Goal: Information Seeking & Learning: Learn about a topic

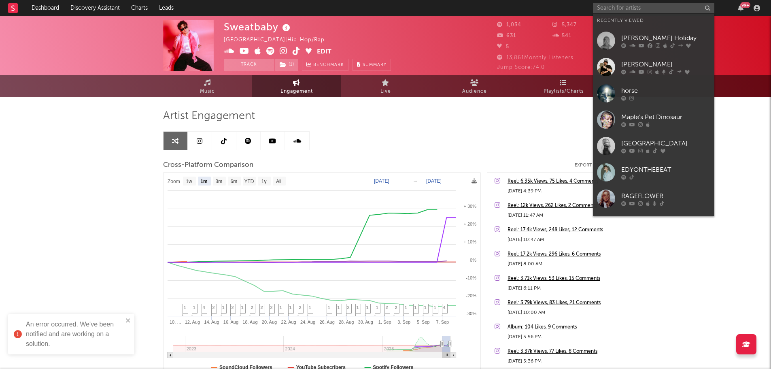
select select "1m"
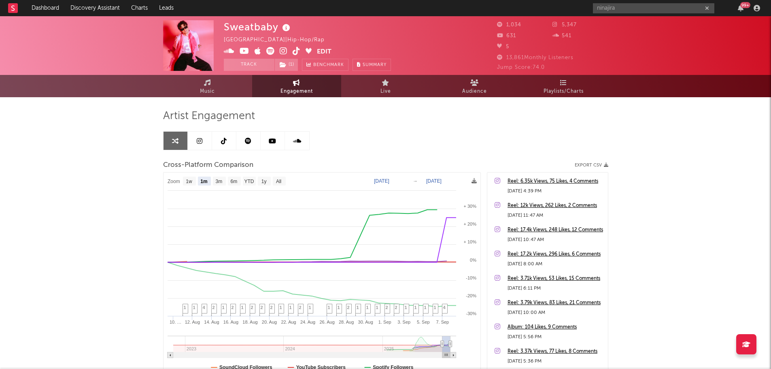
click at [640, 7] on input "ninajira" at bounding box center [653, 8] width 121 height 10
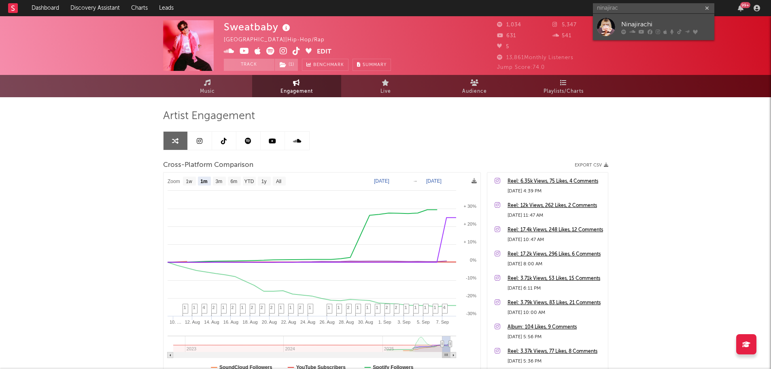
type input "ninajirac"
click at [640, 26] on div "Ninajirachi" at bounding box center [665, 24] width 89 height 10
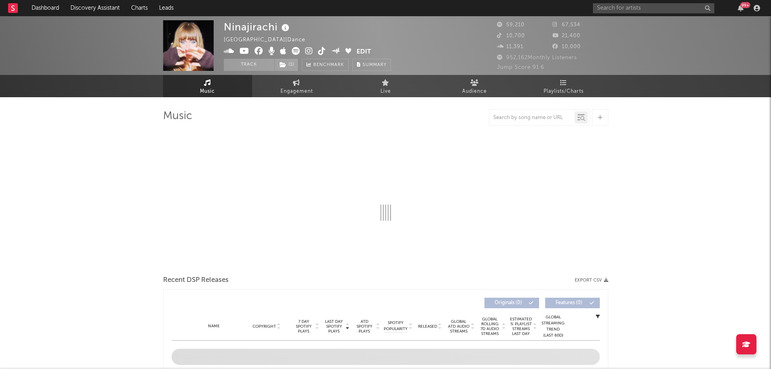
select select "6m"
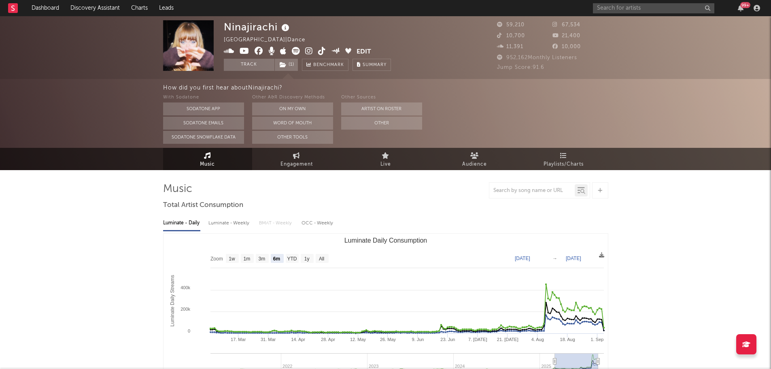
select select "6m"
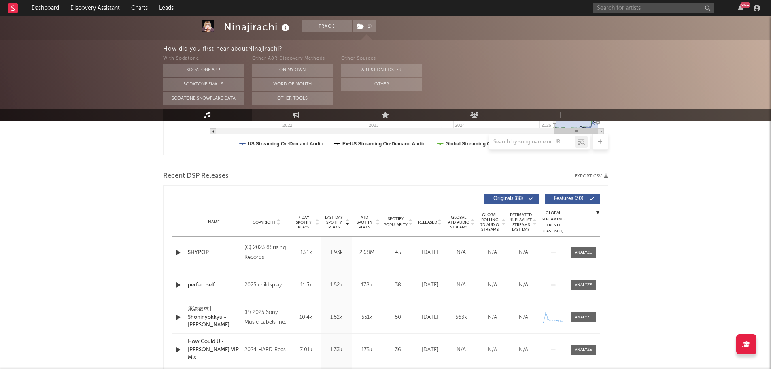
scroll to position [243, 0]
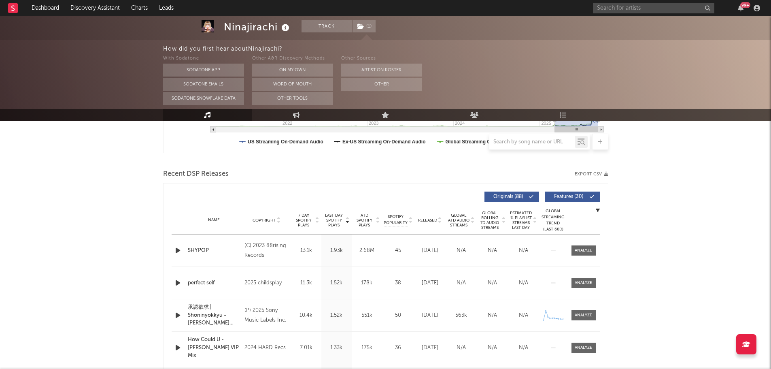
click at [430, 221] on span "Released" at bounding box center [427, 220] width 19 height 5
click at [331, 221] on span "Last Day Spotify Plays" at bounding box center [333, 220] width 21 height 15
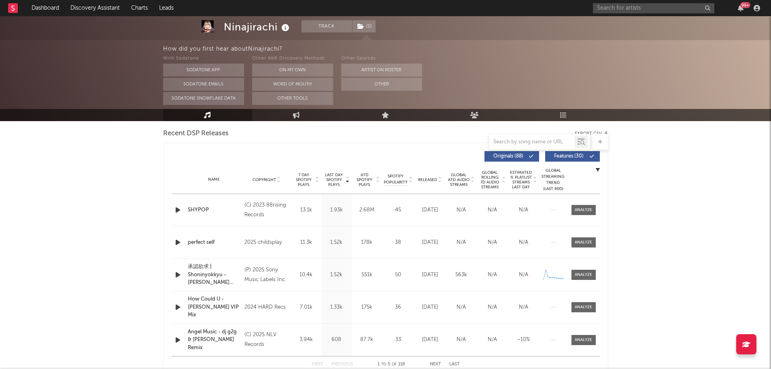
click at [427, 181] on span "Released" at bounding box center [427, 179] width 19 height 5
click at [176, 210] on icon "button" at bounding box center [178, 210] width 8 height 10
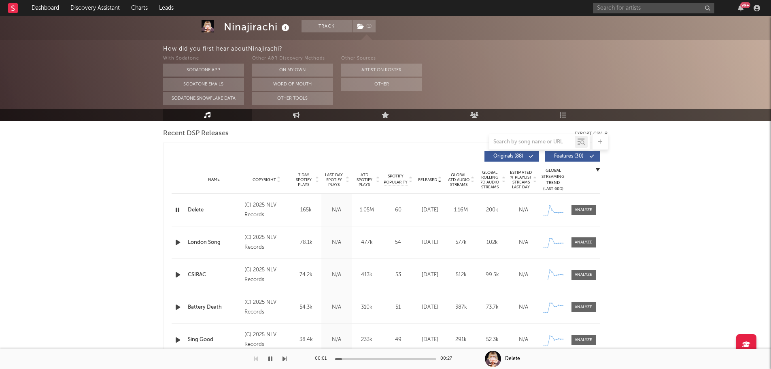
click at [176, 210] on icon "button" at bounding box center [178, 210] width 8 height 10
click at [578, 208] on div at bounding box center [583, 210] width 17 height 6
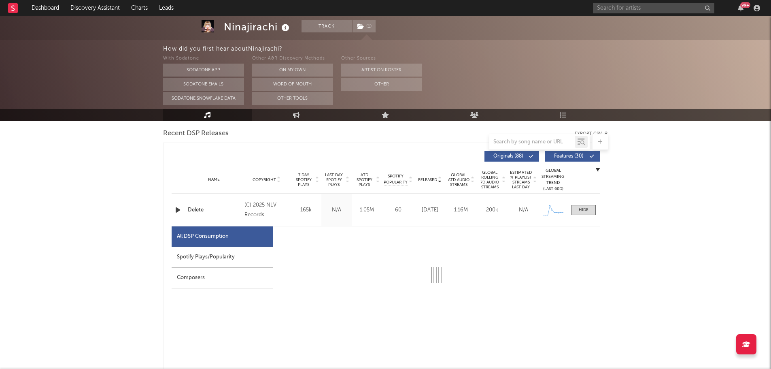
click at [199, 261] on div "Spotify Plays/Popularity" at bounding box center [222, 257] width 101 height 21
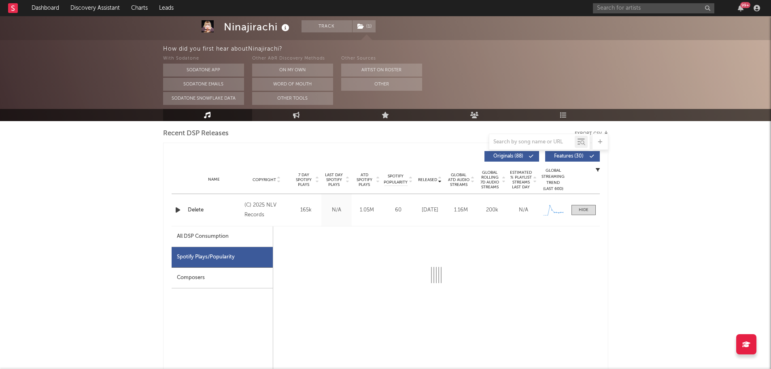
select select "1w"
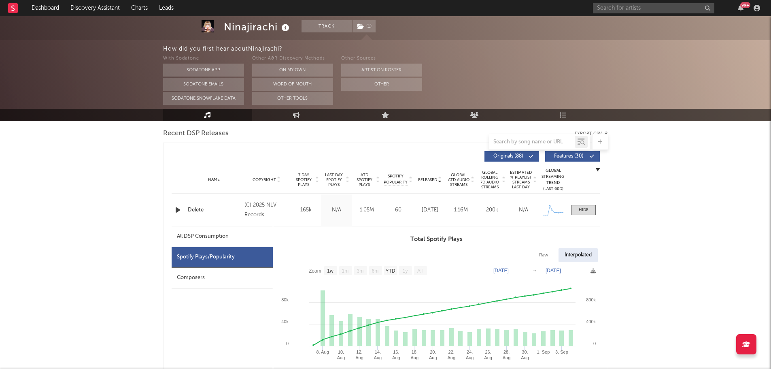
scroll to position [324, 0]
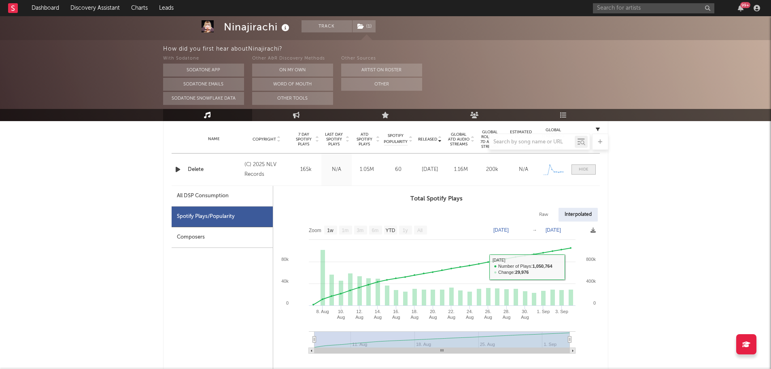
click at [585, 168] on div at bounding box center [584, 169] width 10 height 6
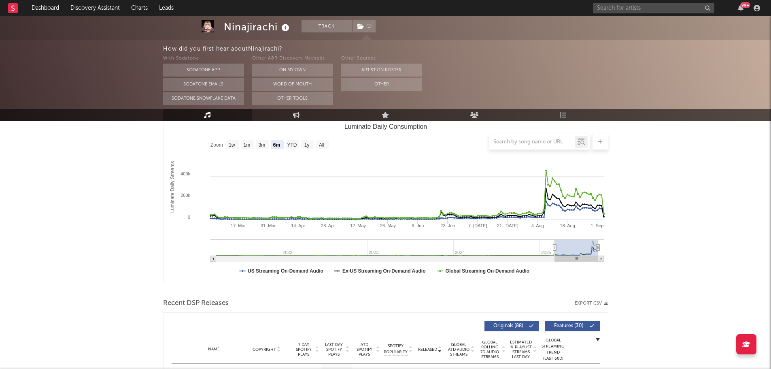
scroll to position [0, 0]
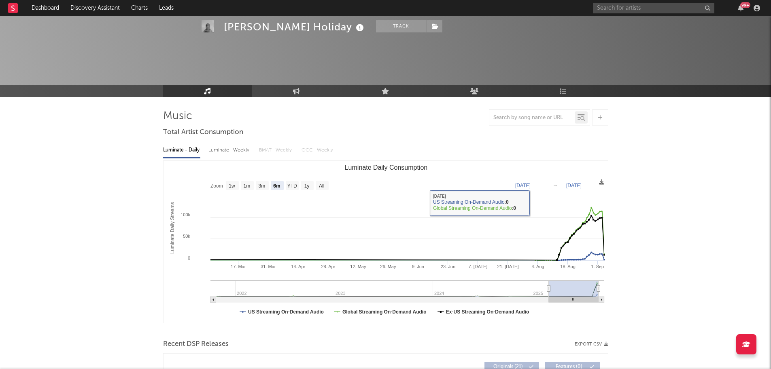
select select "6m"
